Goal: Information Seeking & Learning: Learn about a topic

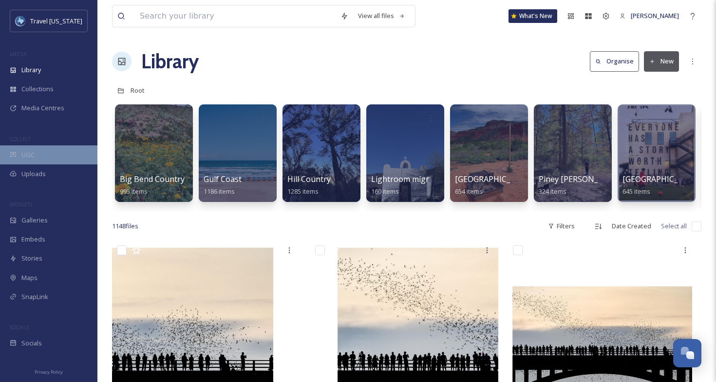
click at [58, 153] on div "UGC" at bounding box center [48, 154] width 97 height 19
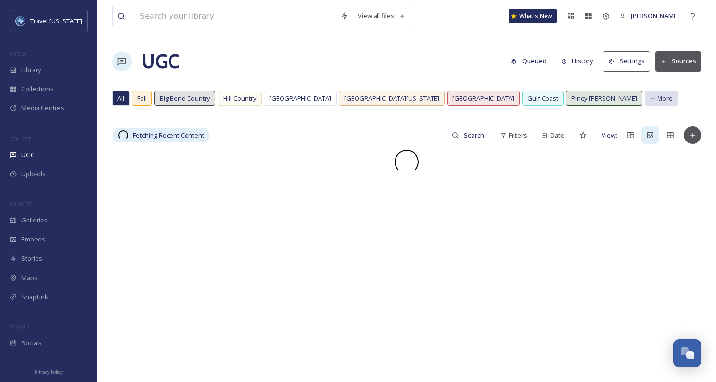
click at [657, 98] on span "More" at bounding box center [665, 98] width 16 height 9
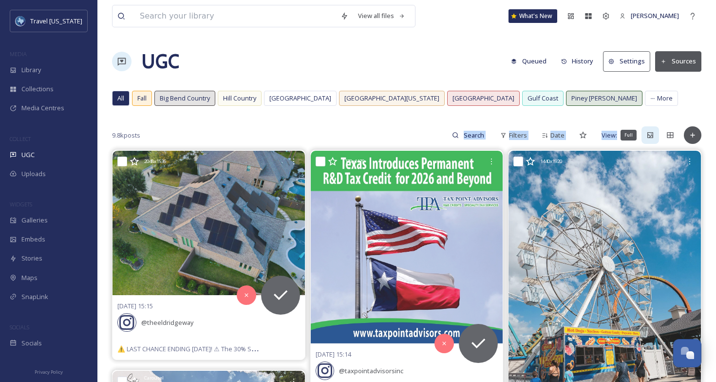
drag, startPoint x: 395, startPoint y: 130, endPoint x: 643, endPoint y: 135, distance: 248.1
click at [643, 135] on div "9.8k posts Filters Date View: Full" at bounding box center [407, 134] width 590 height 19
click at [670, 107] on div "All Fall [GEOGRAPHIC_DATA] Country [GEOGRAPHIC_DATA] [GEOGRAPHIC_DATA][US_STATE…" at bounding box center [407, 101] width 590 height 20
drag, startPoint x: 710, startPoint y: 133, endPoint x: 434, endPoint y: 134, distance: 275.3
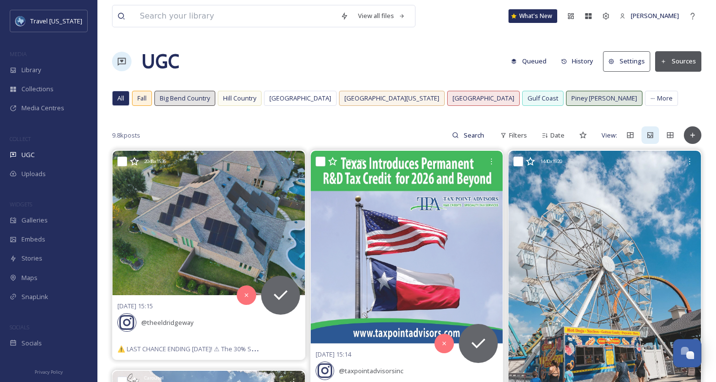
click at [434, 134] on div "9.8k posts Filters Date View:" at bounding box center [407, 134] width 590 height 19
drag, startPoint x: 146, startPoint y: 136, endPoint x: 93, endPoint y: 132, distance: 53.3
